Goal: Task Accomplishment & Management: Manage account settings

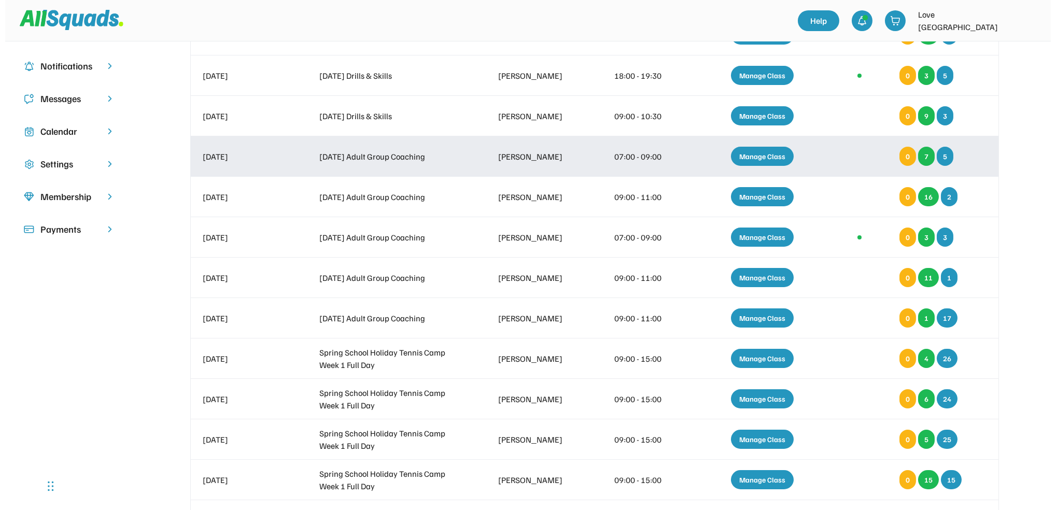
scroll to position [138, 0]
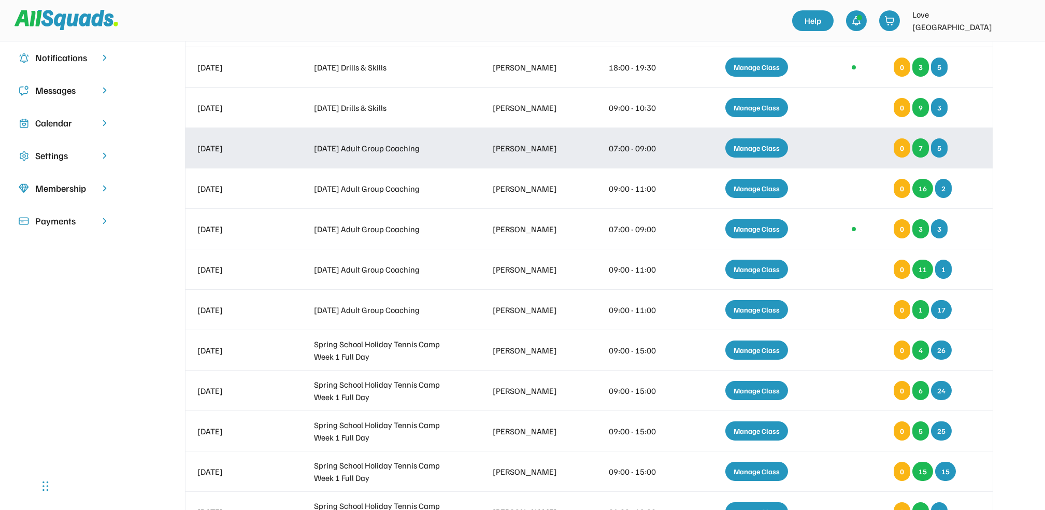
click at [760, 147] on div "Manage Class" at bounding box center [756, 147] width 63 height 19
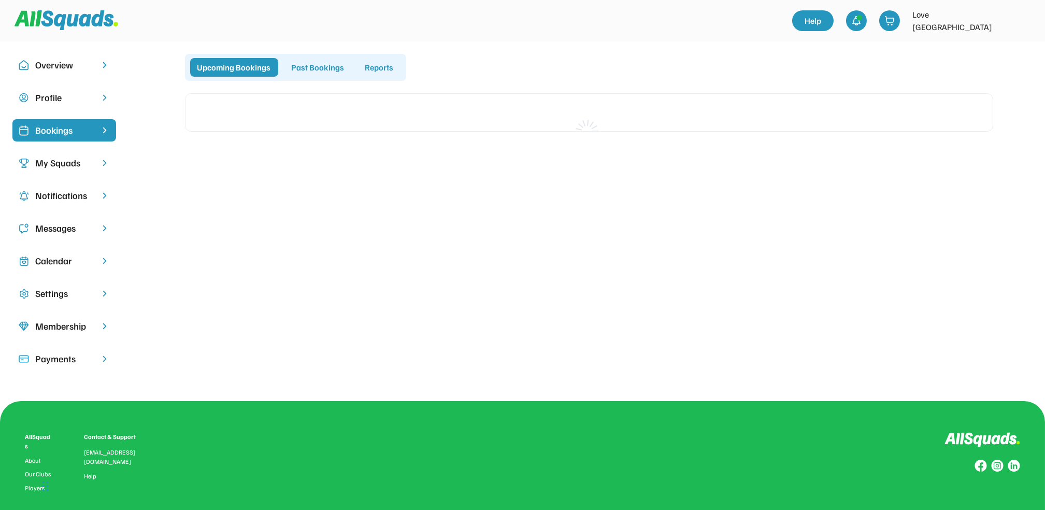
click at [78, 132] on div "Bookings" at bounding box center [64, 130] width 58 height 14
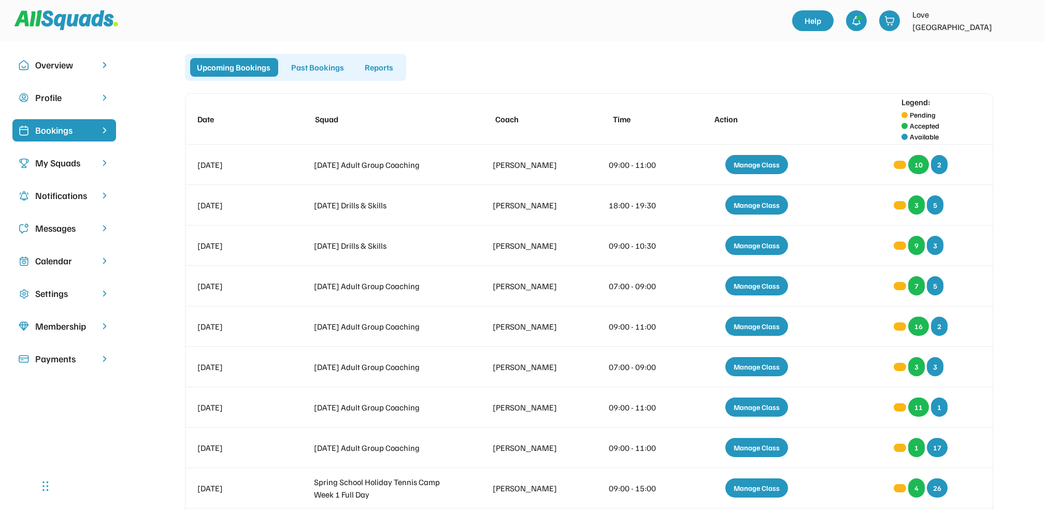
click at [103, 131] on img at bounding box center [104, 130] width 10 height 10
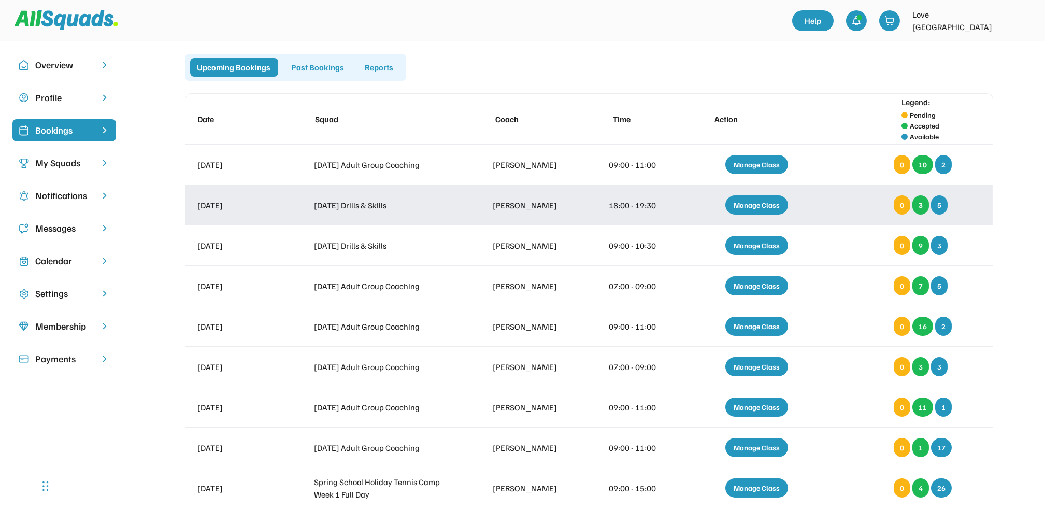
click at [760, 206] on div "Manage Class" at bounding box center [756, 204] width 63 height 19
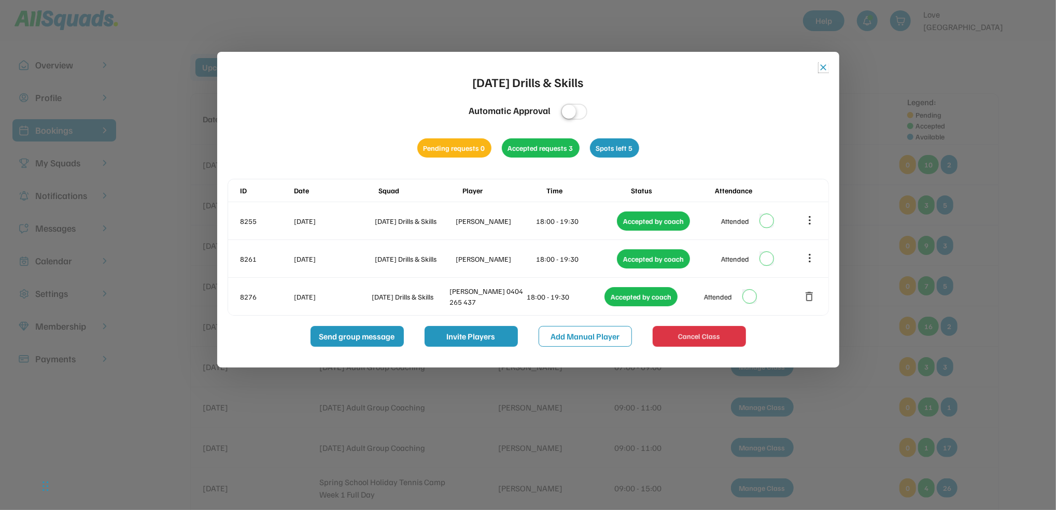
click at [823, 67] on button "close" at bounding box center [823, 67] width 10 height 10
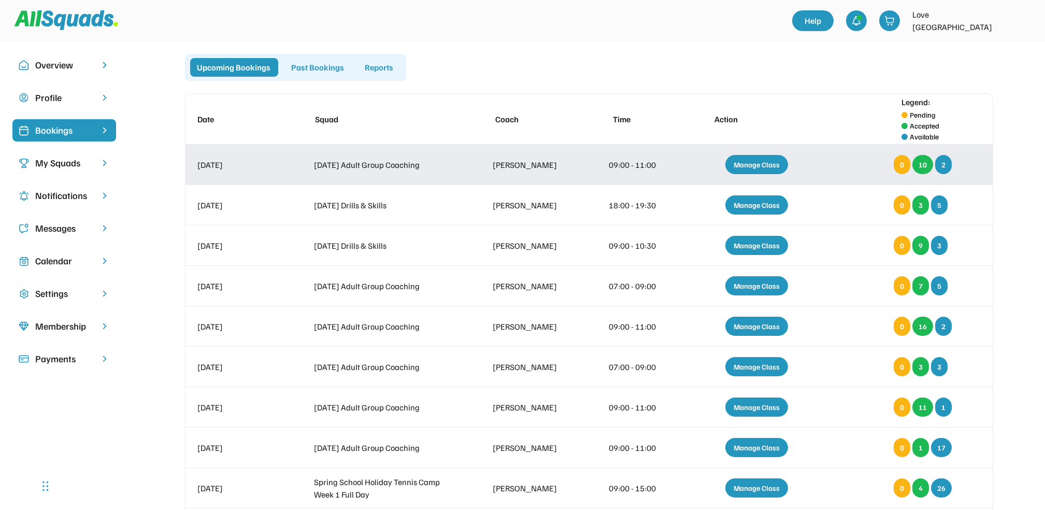
click at [768, 156] on div "Manage Class" at bounding box center [756, 164] width 63 height 19
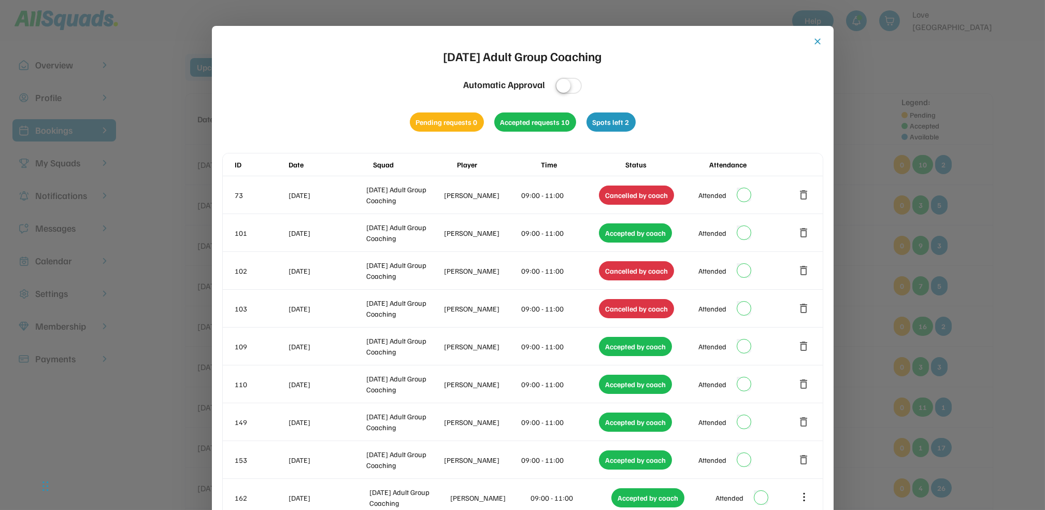
click at [821, 40] on button "close" at bounding box center [818, 41] width 10 height 10
